Goal: Check status

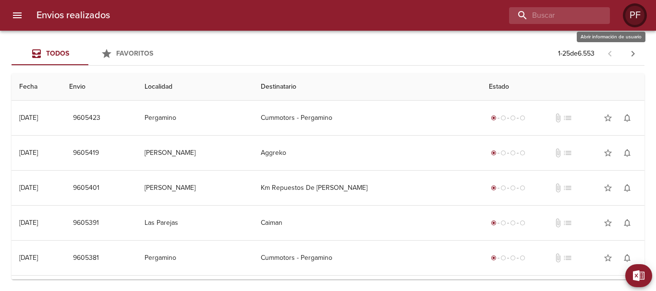
click at [626, 15] on div "PF" at bounding box center [634, 15] width 19 height 19
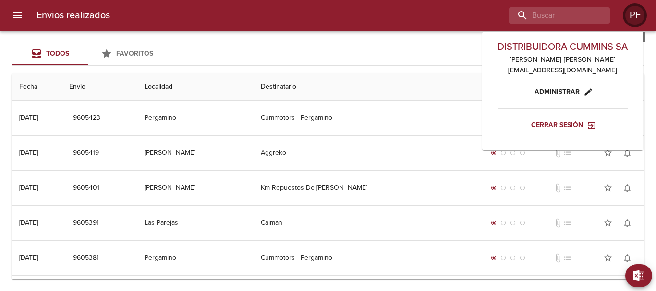
click at [626, 15] on div "PF" at bounding box center [634, 15] width 19 height 19
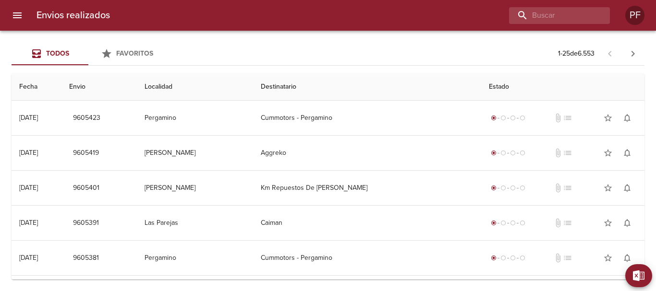
click at [20, 10] on icon "menu" at bounding box center [18, 16] width 12 height 12
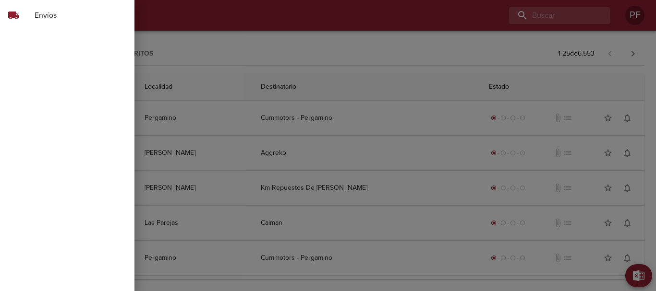
click at [311, 17] on div at bounding box center [328, 145] width 656 height 291
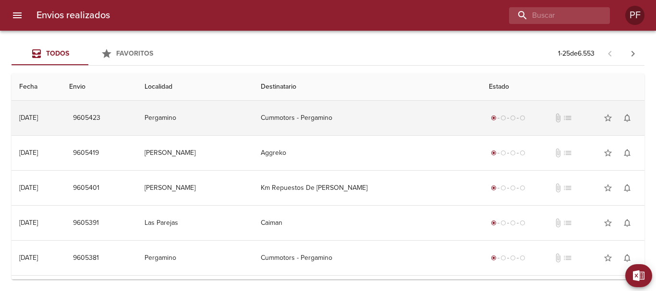
click at [367, 118] on td "Cummotors - Pergamino" at bounding box center [367, 118] width 228 height 35
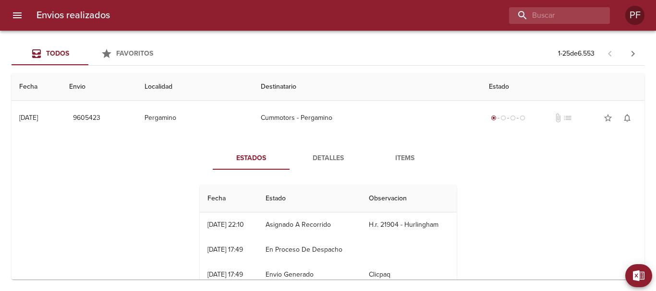
scroll to position [48, 0]
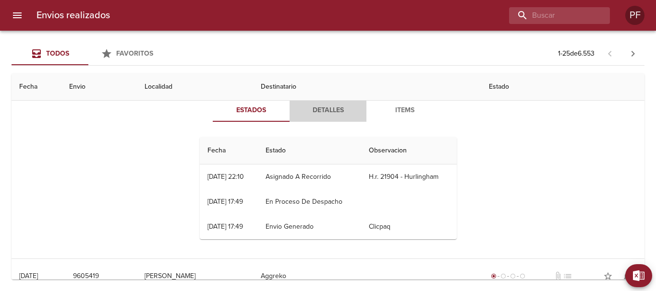
click at [312, 116] on span "Detalles" at bounding box center [327, 111] width 65 height 12
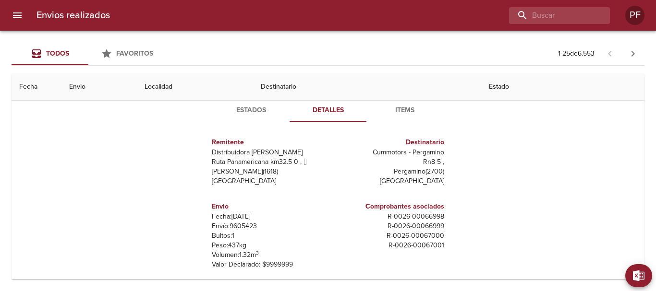
scroll to position [5, 0]
click at [395, 109] on span "Items" at bounding box center [404, 111] width 65 height 12
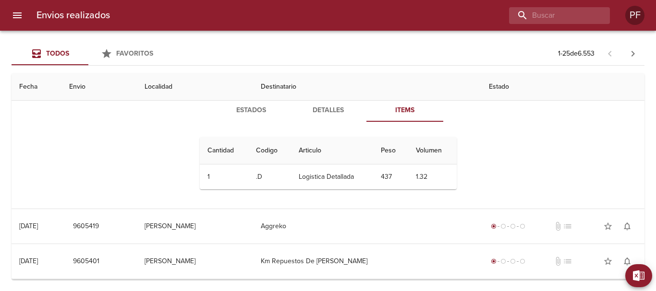
scroll to position [0, 0]
click at [244, 111] on span "Estados" at bounding box center [250, 111] width 65 height 12
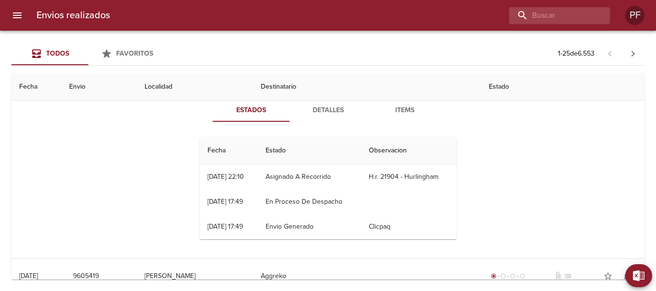
drag, startPoint x: 119, startPoint y: 89, endPoint x: 73, endPoint y: 63, distance: 52.0
click at [119, 90] on th "Envio" at bounding box center [98, 86] width 75 height 27
